Goal: Information Seeking & Learning: Check status

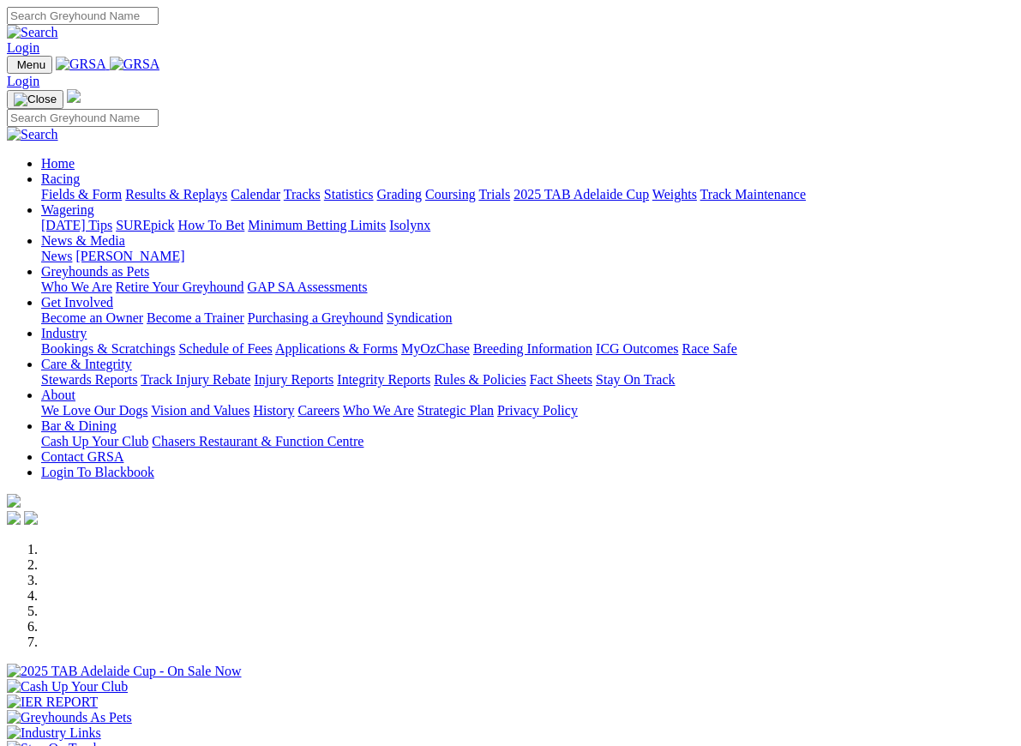
click at [80, 171] on link "Racing" at bounding box center [60, 178] width 39 height 15
click at [226, 187] on link "Results & Replays" at bounding box center [176, 194] width 102 height 15
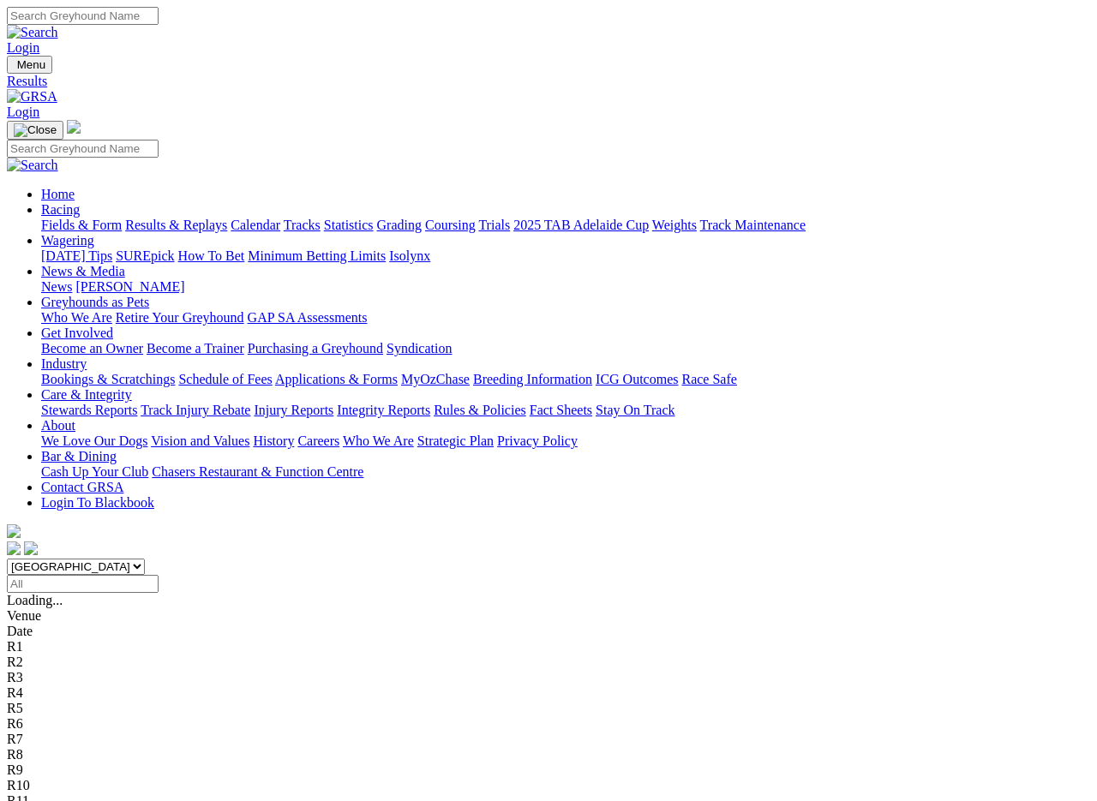
scroll to position [4, 0]
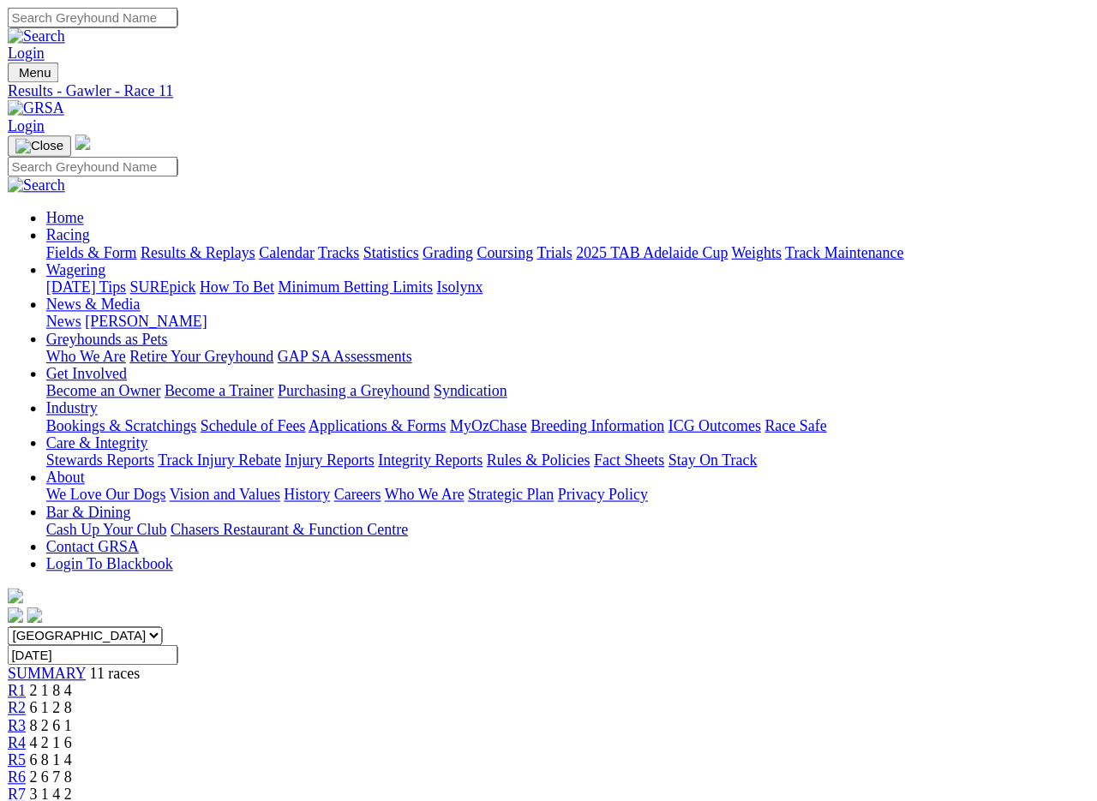
scroll to position [3, 0]
